Goal: Transaction & Acquisition: Purchase product/service

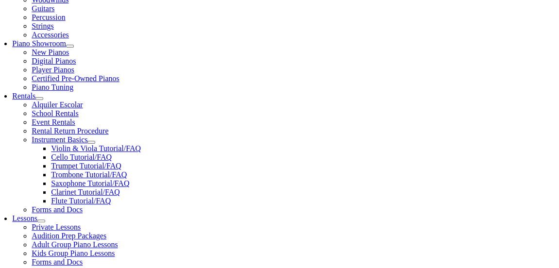
scroll to position [262, 0]
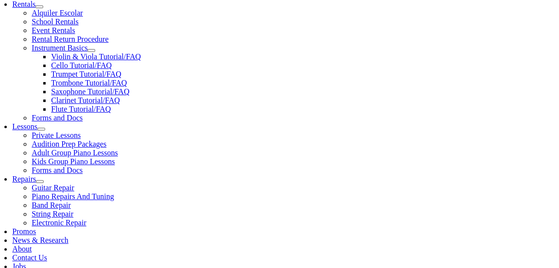
scroll to position [1252, 0]
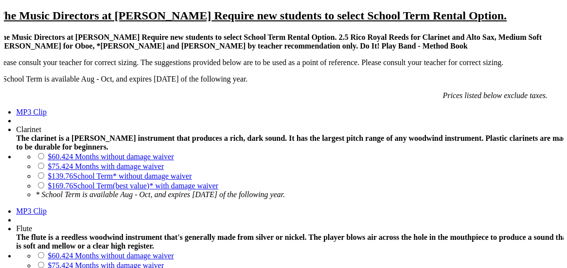
scroll to position [730, 0]
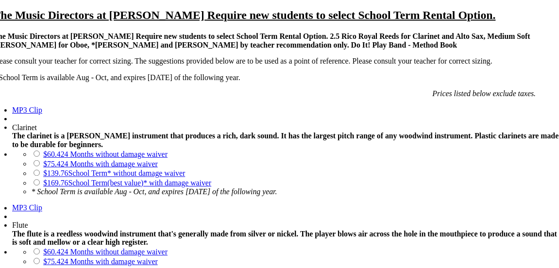
scroll to position [47, 0]
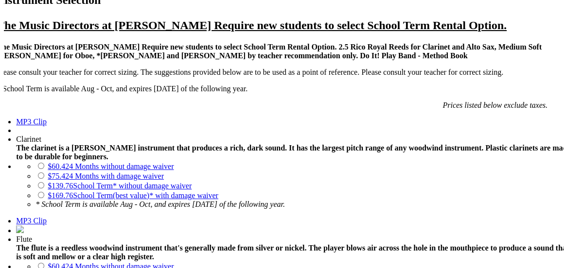
scroll to position [712, 0]
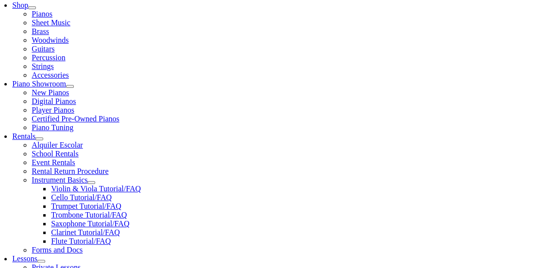
scroll to position [221, 0]
checkbox input"] "true"
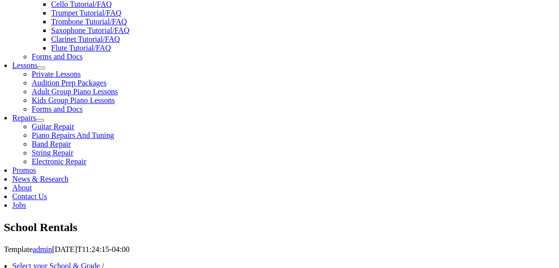
scroll to position [416, 0]
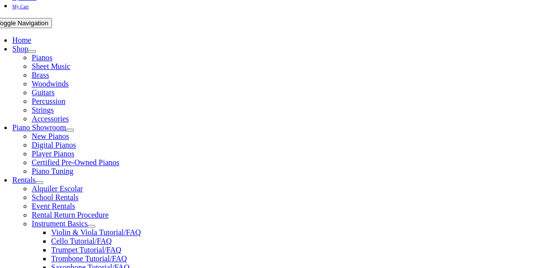
type input "1"
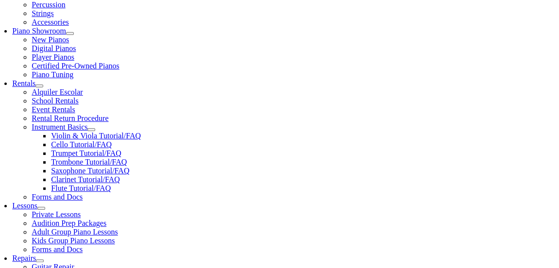
scroll to position [284, 0]
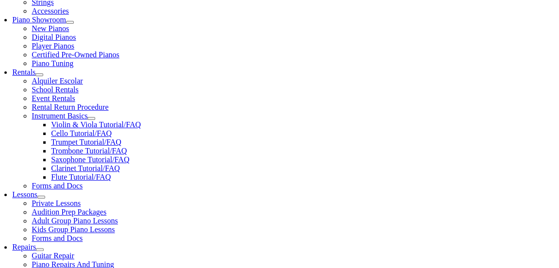
type input "Morgan"
type input "Risk"
type input "Morgan"
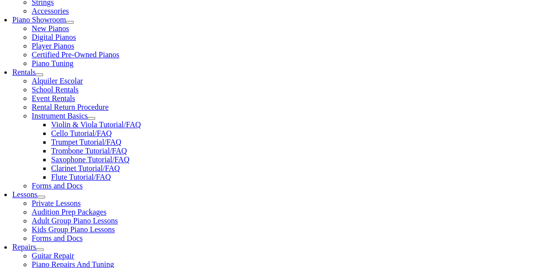
type input "YMCA"
type input "3022421005"
type input "1292946"
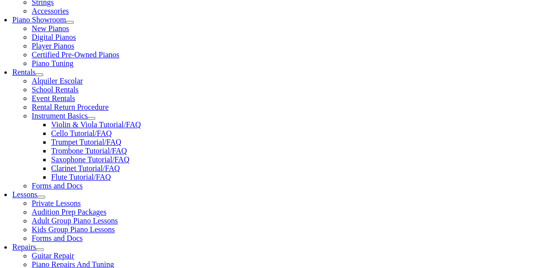
type input "04/20/1983"
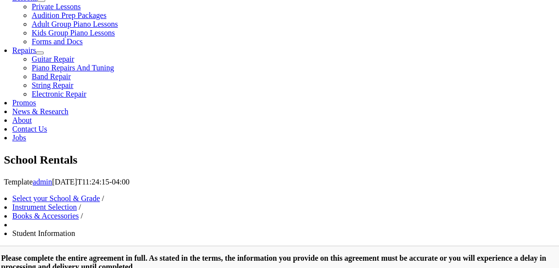
scroll to position [482, 0]
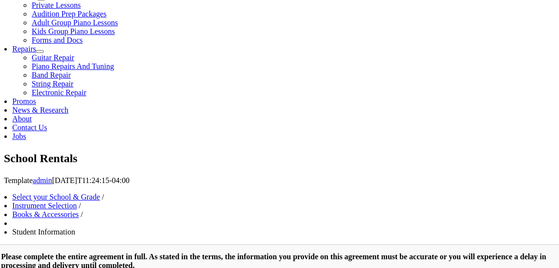
type input "Dennis Risk"
type input "3023839028"
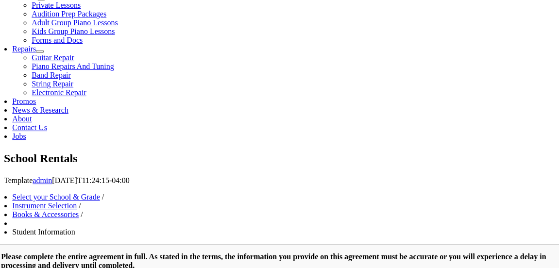
type input "Experian"
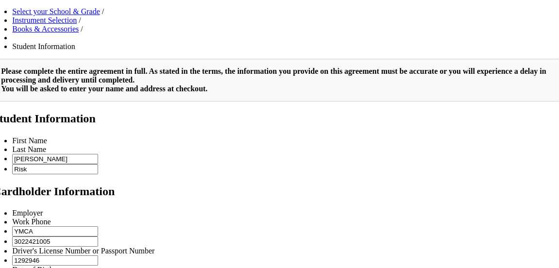
scroll to position [684, 0]
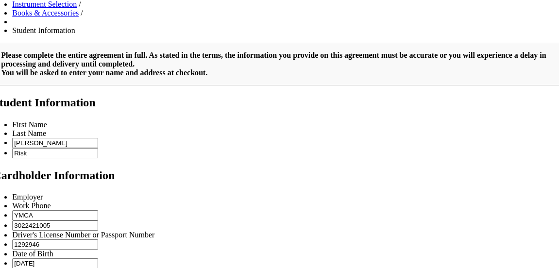
type input "2"
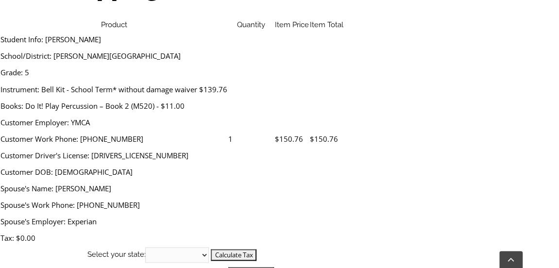
scroll to position [354, 0]
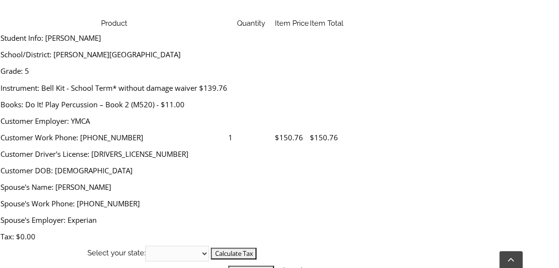
click at [209, 246] on select "[US_STATE] [US_STATE] [US_STATE] [US_STATE] [US_STATE] [US_STATE] [US_STATE] [U…" at bounding box center [177, 254] width 64 height 16
select select "DE"
click at [209, 246] on select "[US_STATE] [US_STATE] [US_STATE] [US_STATE] [US_STATE] [US_STATE] [US_STATE] [U…" at bounding box center [177, 254] width 64 height 16
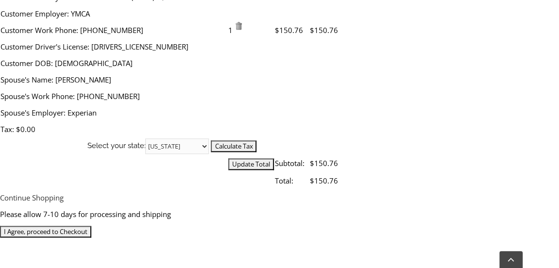
scroll to position [463, 0]
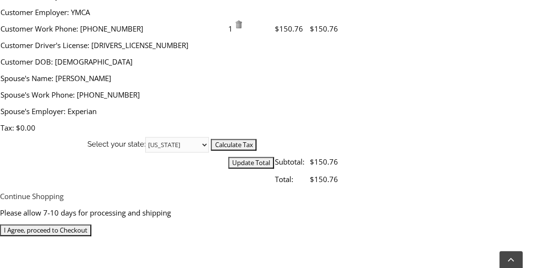
click at [91, 224] on input "I Agree, proceed to Checkout" at bounding box center [45, 230] width 91 height 12
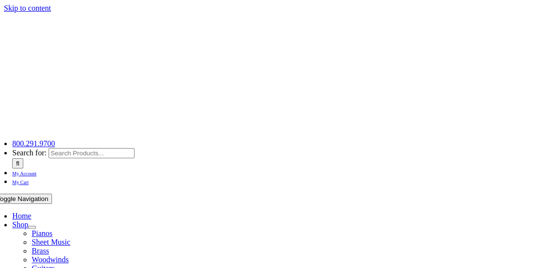
type input "[EMAIL_ADDRESS][DOMAIN_NAME]"
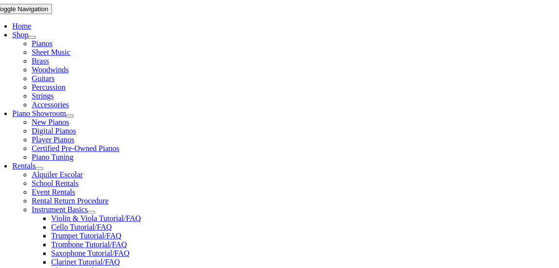
scroll to position [192, 0]
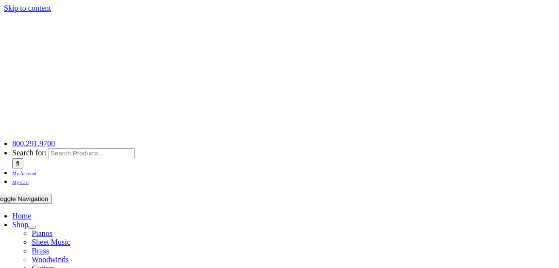
select select
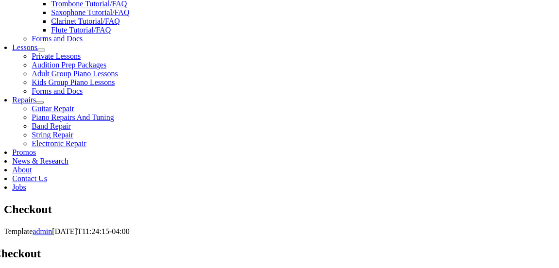
scroll to position [421, 0]
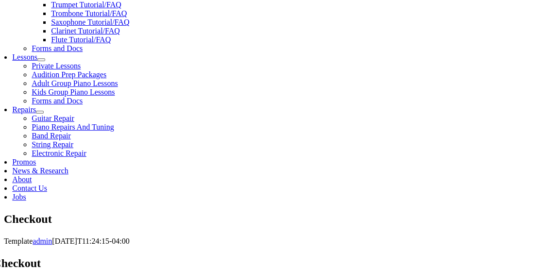
type input "[PERSON_NAME]"
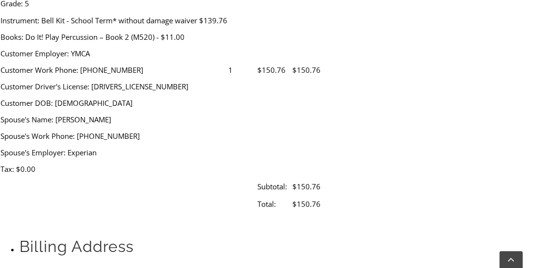
type input "Risk"
type input "[STREET_ADDRESS]"
type input "Wilmington"
select select "DE"
type input "19807"
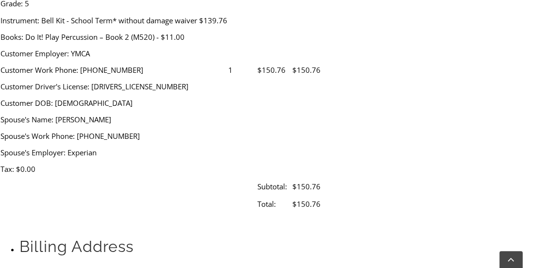
type input "3022421005"
type input "lrisk@ymcade.org"
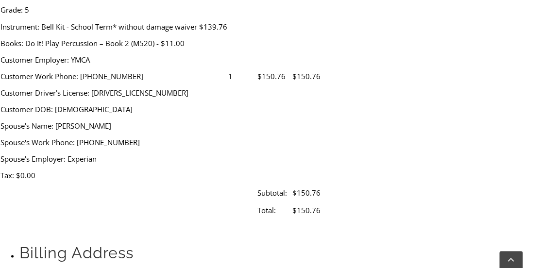
scroll to position [418, 0]
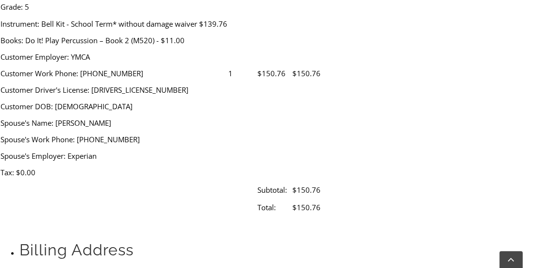
select select "visa"
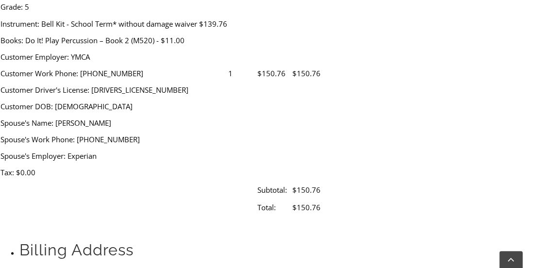
type input "4147400380517019"
select select "01"
select select "2028"
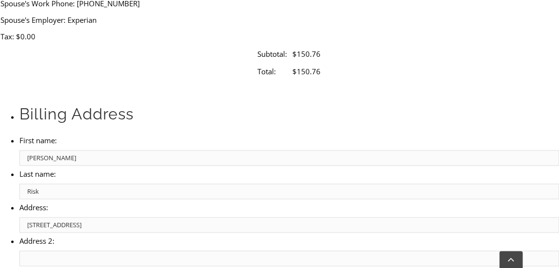
scroll to position [557, 0]
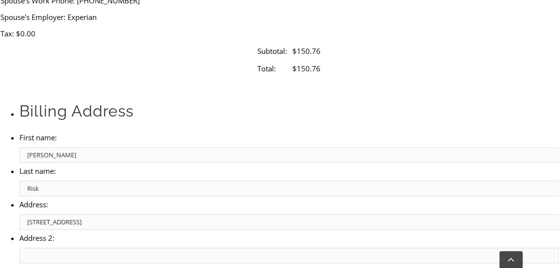
type input "156"
